Goal: Information Seeking & Learning: Learn about a topic

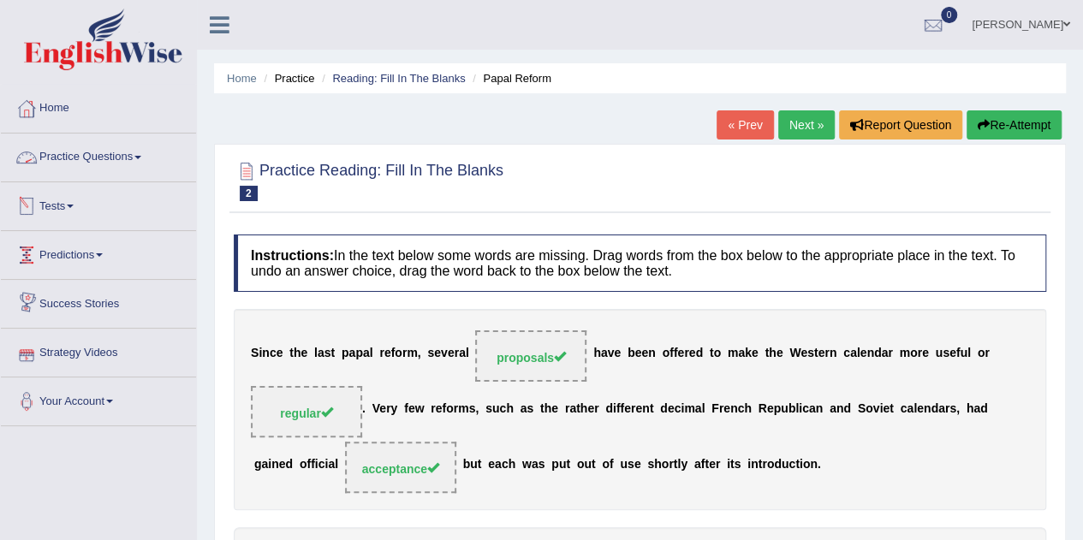
click at [137, 159] on link "Practice Questions" at bounding box center [98, 155] width 195 height 43
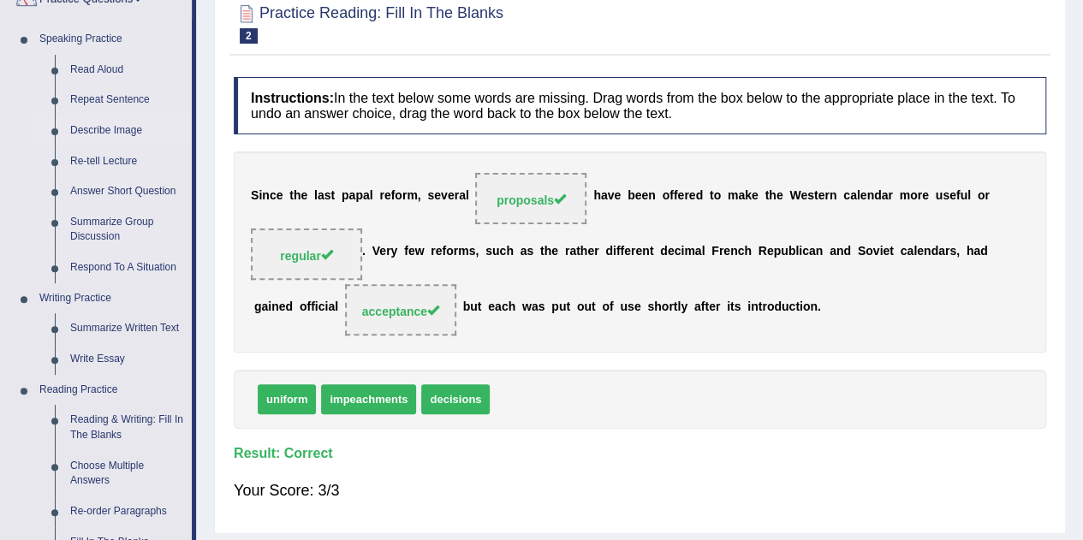
scroll to position [257, 0]
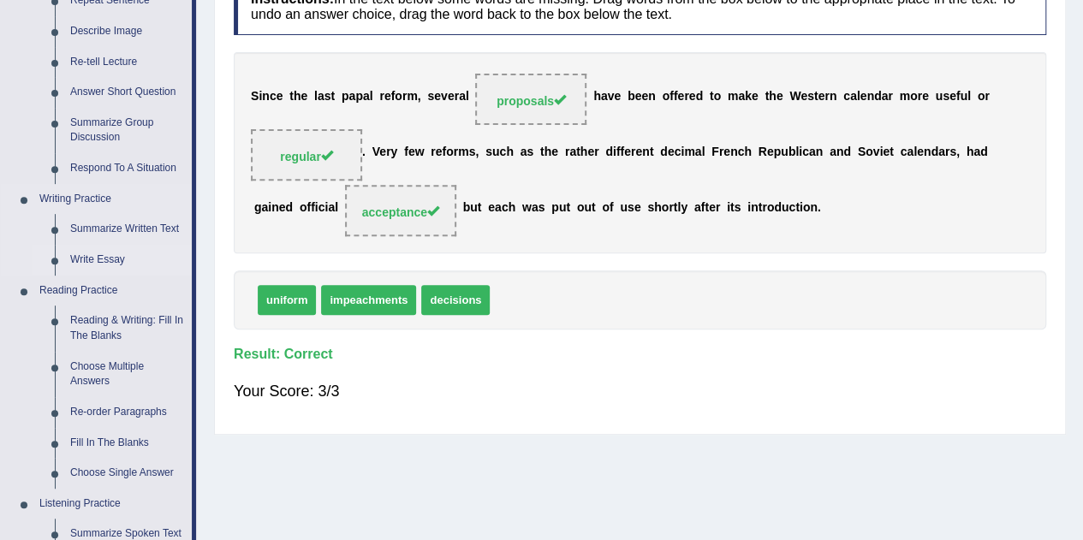
click at [99, 254] on link "Write Essay" at bounding box center [127, 260] width 129 height 31
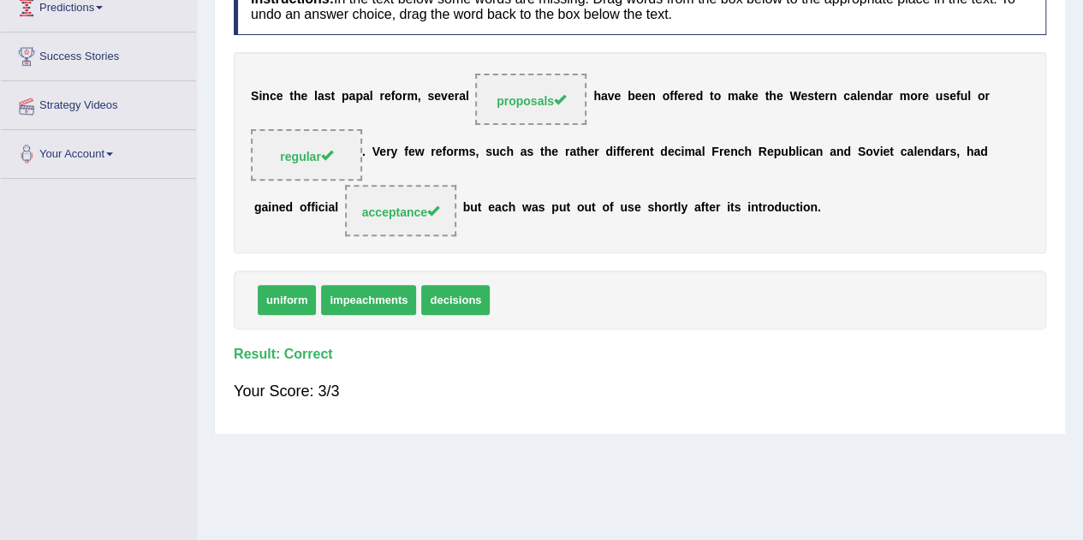
scroll to position [256, 0]
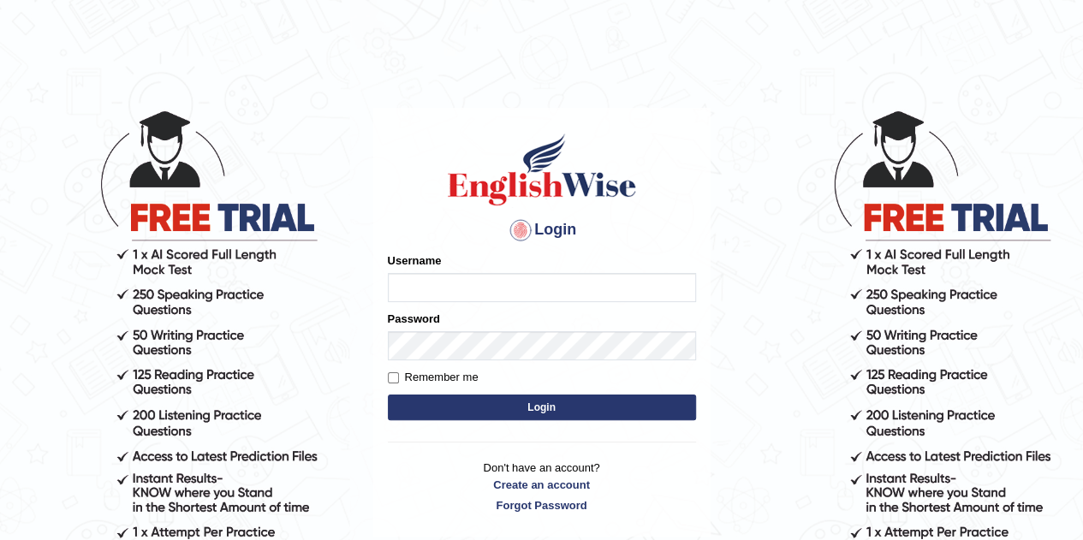
type input "eduardo_pte"
click at [536, 407] on button "Login" at bounding box center [542, 408] width 308 height 26
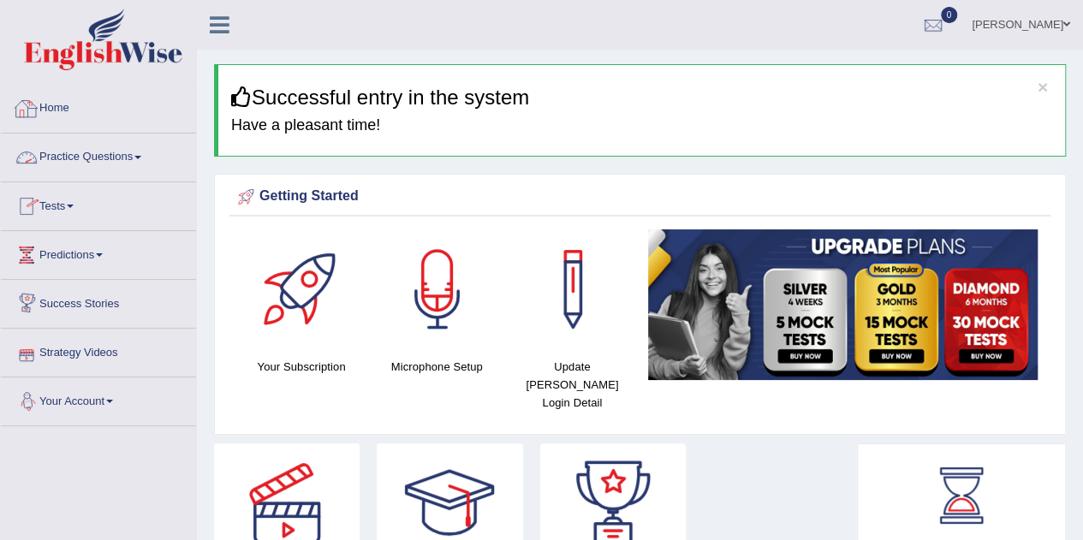
click at [114, 146] on link "Practice Questions" at bounding box center [98, 155] width 195 height 43
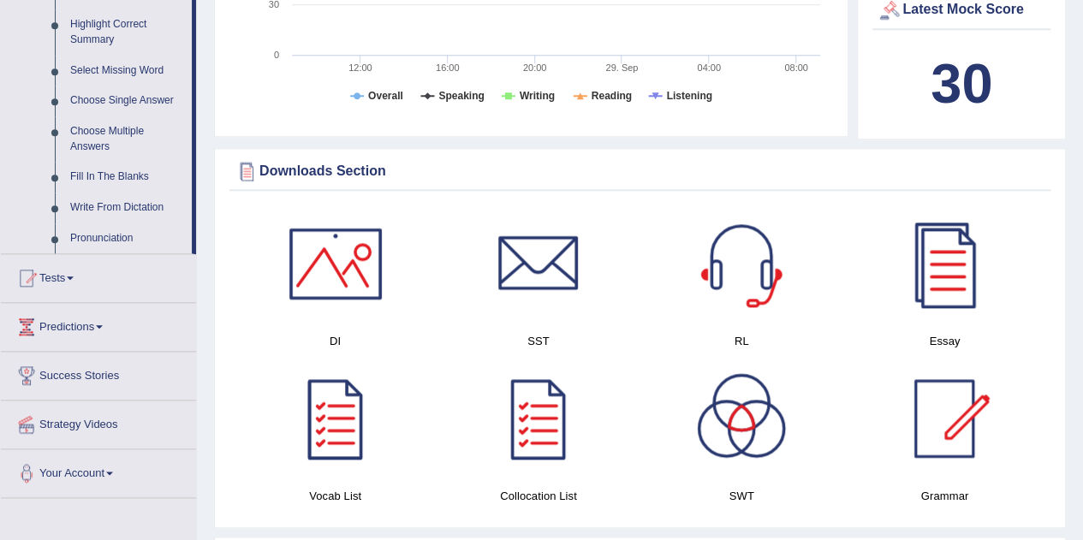
scroll to position [329, 0]
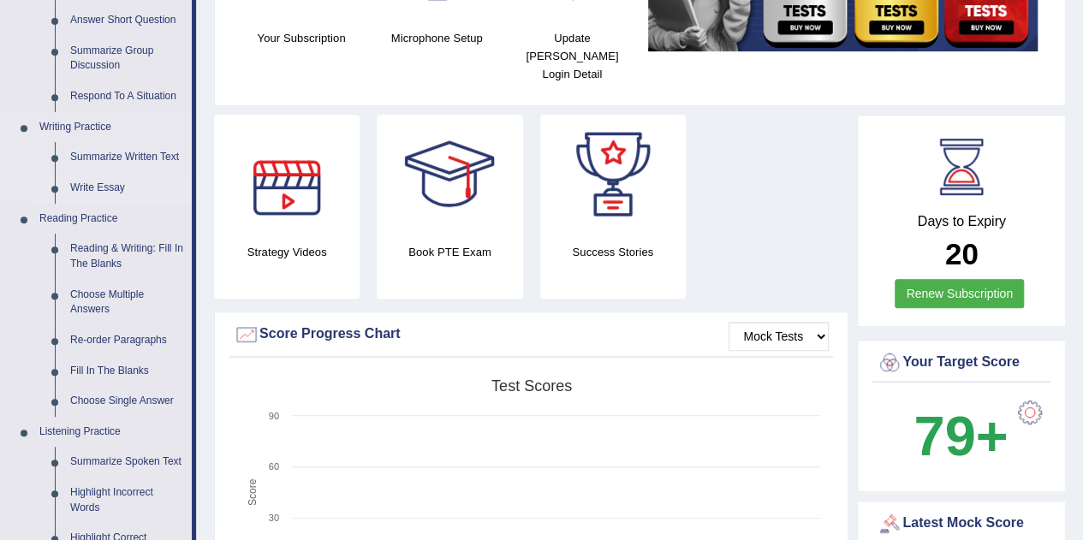
click at [101, 184] on link "Write Essay" at bounding box center [127, 188] width 129 height 31
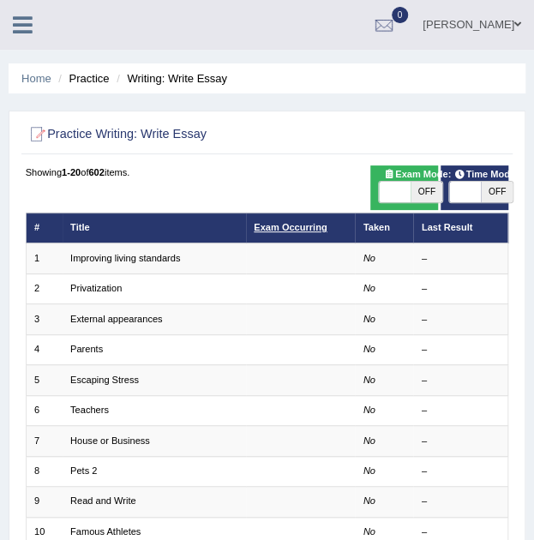
click at [290, 227] on link "Exam Occurring" at bounding box center [290, 227] width 73 height 10
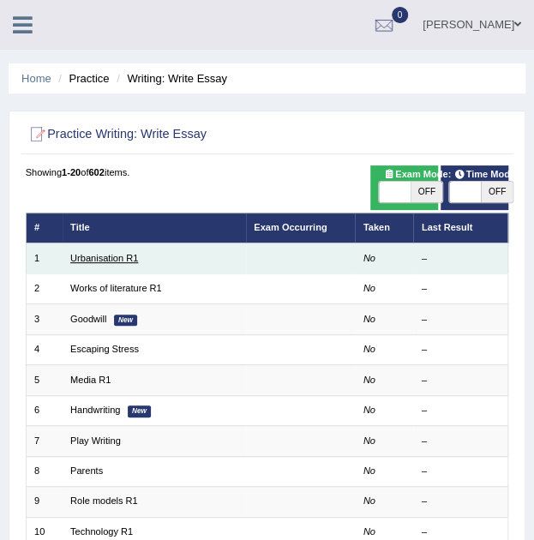
click at [132, 253] on link "Urbanisation R1" at bounding box center [104, 258] width 68 height 10
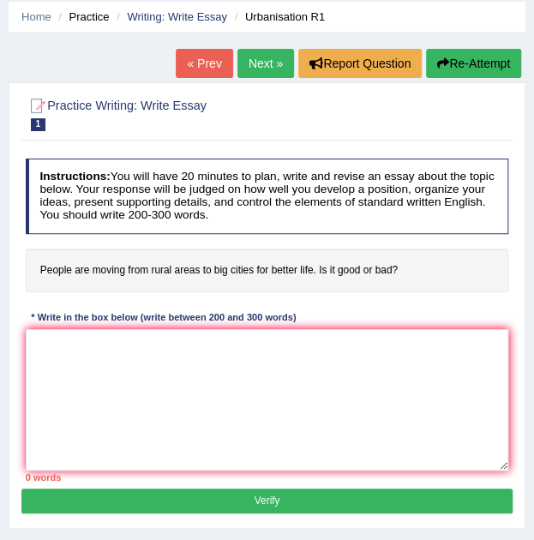
scroll to position [86, 0]
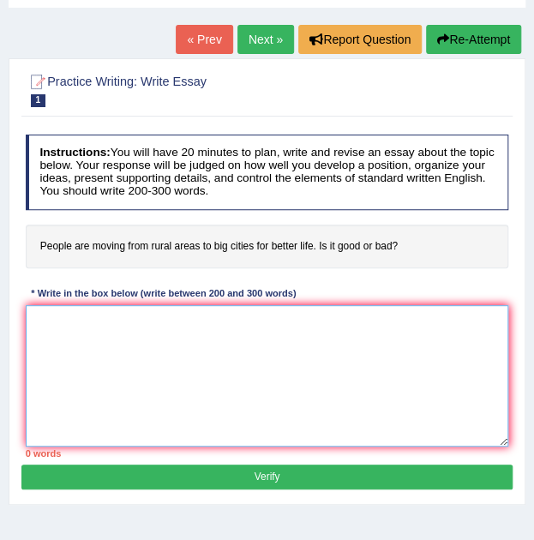
click at [132, 383] on textarea at bounding box center [267, 375] width 483 height 141
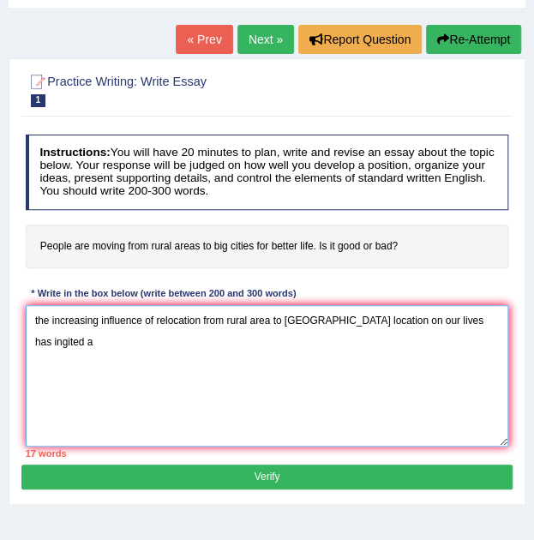
drag, startPoint x: 466, startPoint y: 319, endPoint x: -2, endPoint y: 349, distance: 468.6
click at [0, 349] on html "Toggle navigation Home Practice Questions Speaking Practice Read Aloud Repeat S…" at bounding box center [267, 184] width 534 height 540
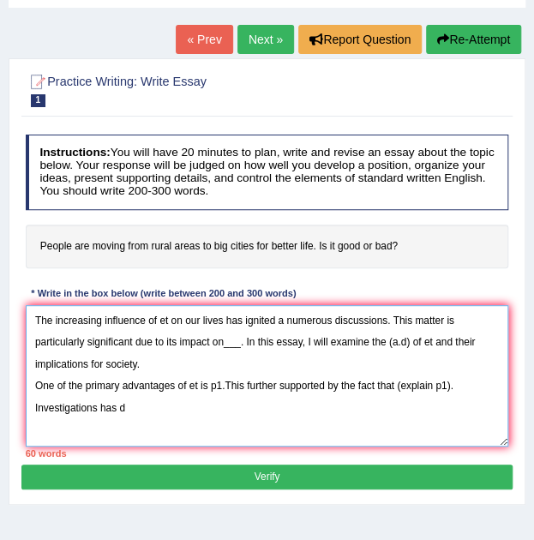
click at [98, 408] on textarea "The increasing influence of et on our lives has ignited a numerous discussions.…" at bounding box center [267, 375] width 483 height 141
click at [228, 402] on textarea "The increasing influence of et on our lives has ignited a numerous discussions.…" at bounding box center [267, 375] width 483 height 141
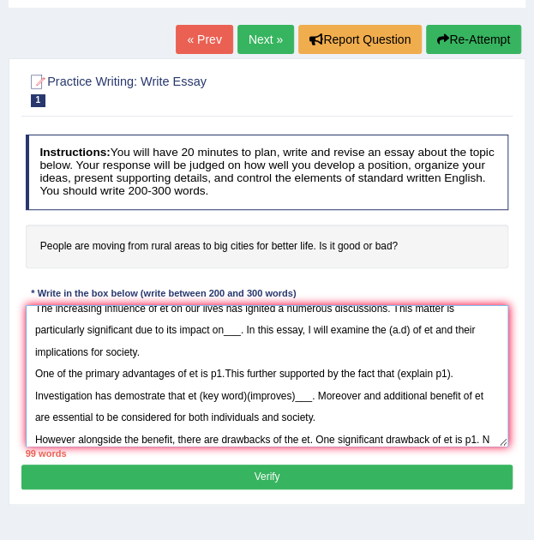
scroll to position [40, 0]
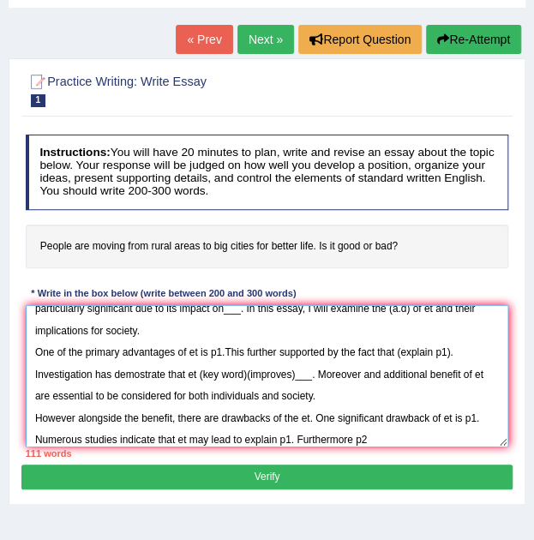
click at [481, 373] on textarea "The increasing influence of et on our lives has ignited a numerous discussions.…" at bounding box center [267, 375] width 483 height 141
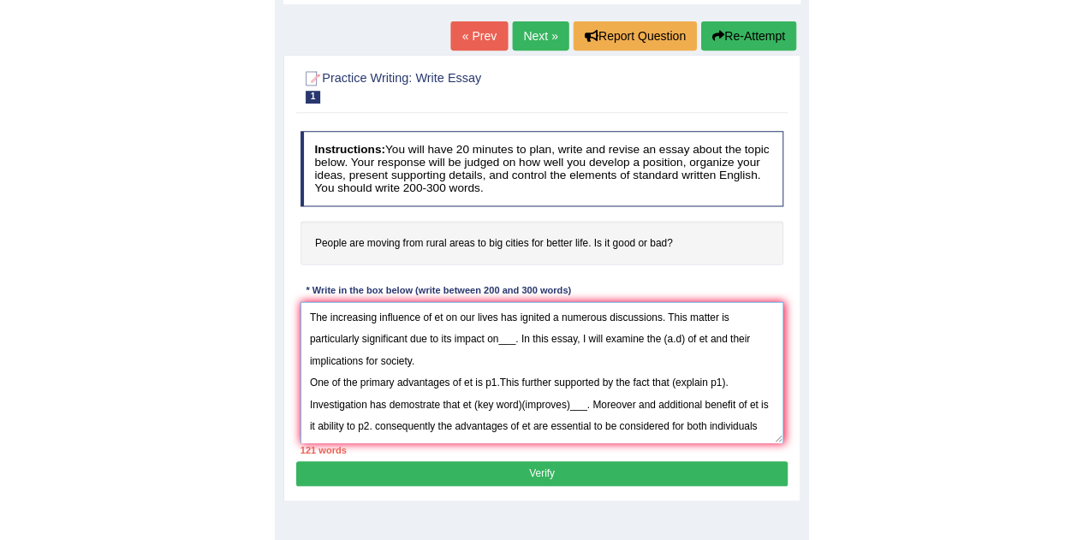
scroll to position [171, 0]
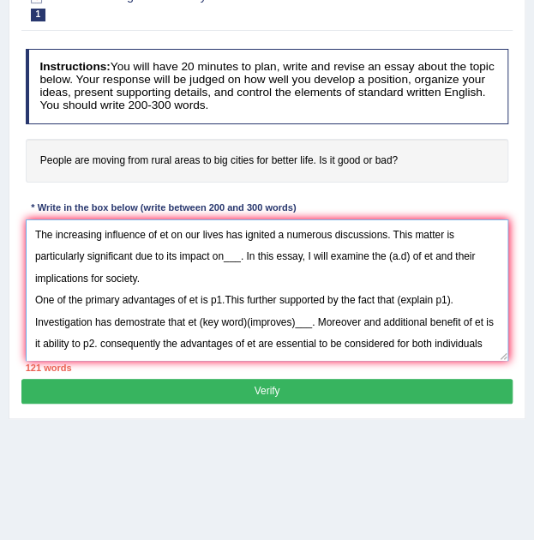
type textarea "The increasing influence of et on our lives has ignited a numerous discussions.…"
